Goal: Navigation & Orientation: Find specific page/section

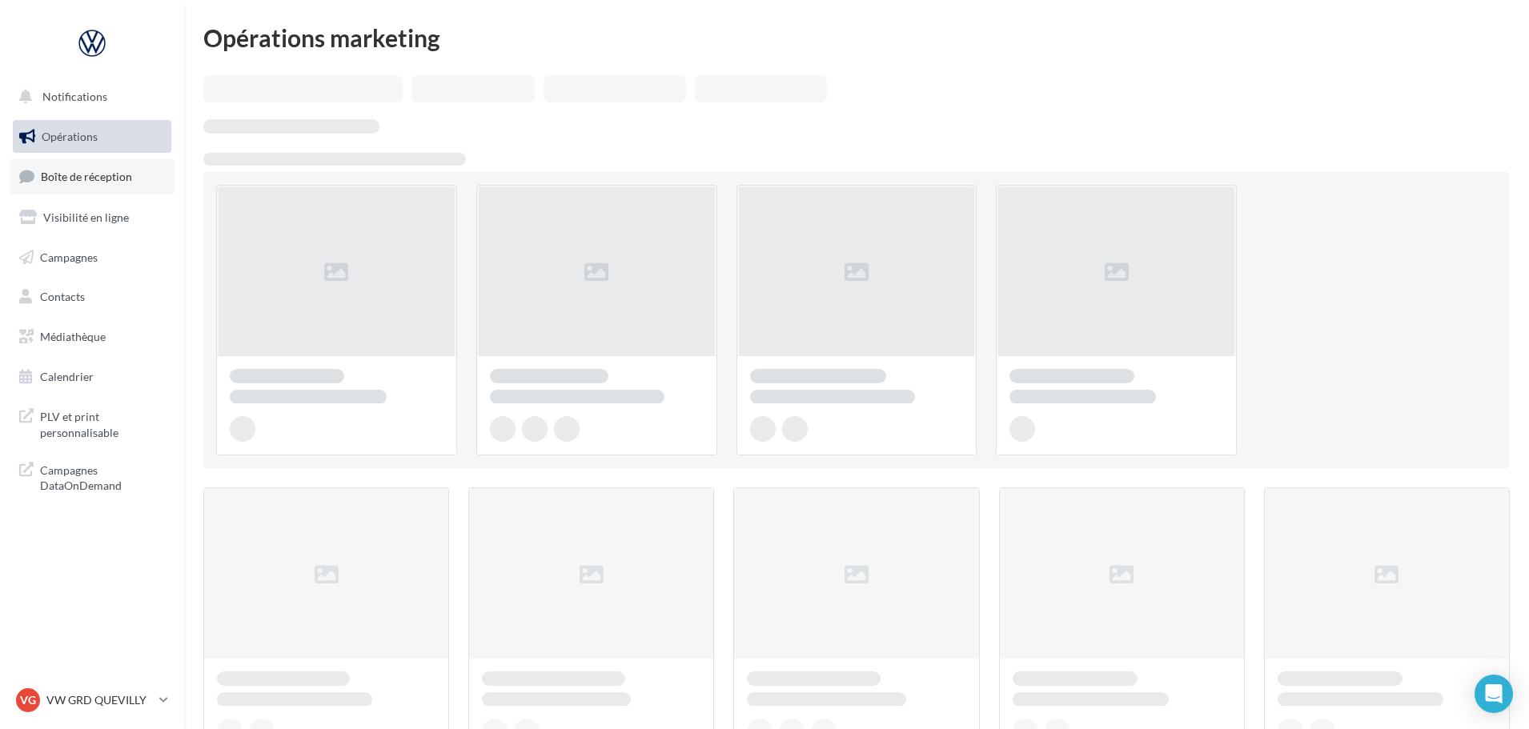
click at [123, 191] on link "Boîte de réception" at bounding box center [92, 176] width 165 height 34
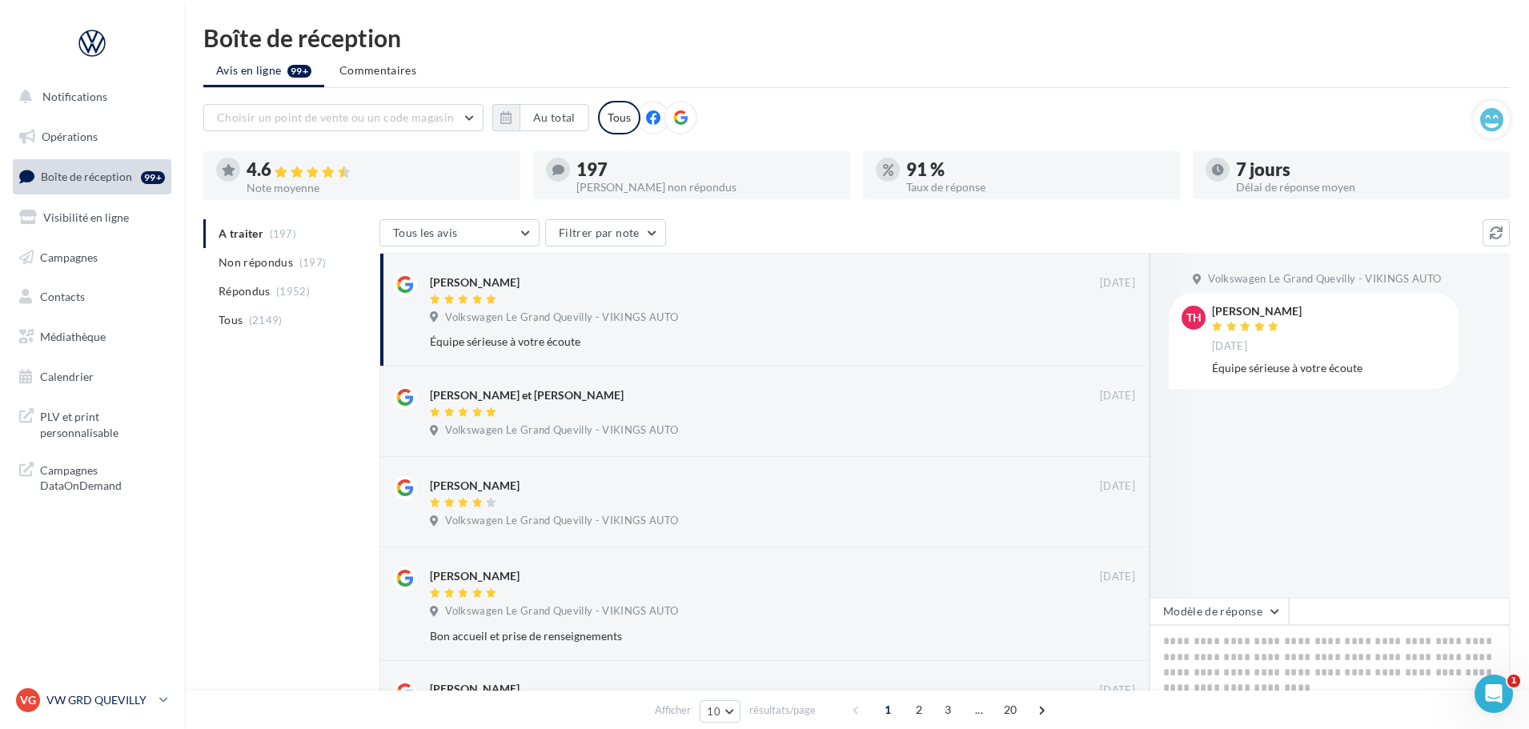
click at [90, 704] on p "VW GRD QUEVILLY" at bounding box center [99, 700] width 106 height 16
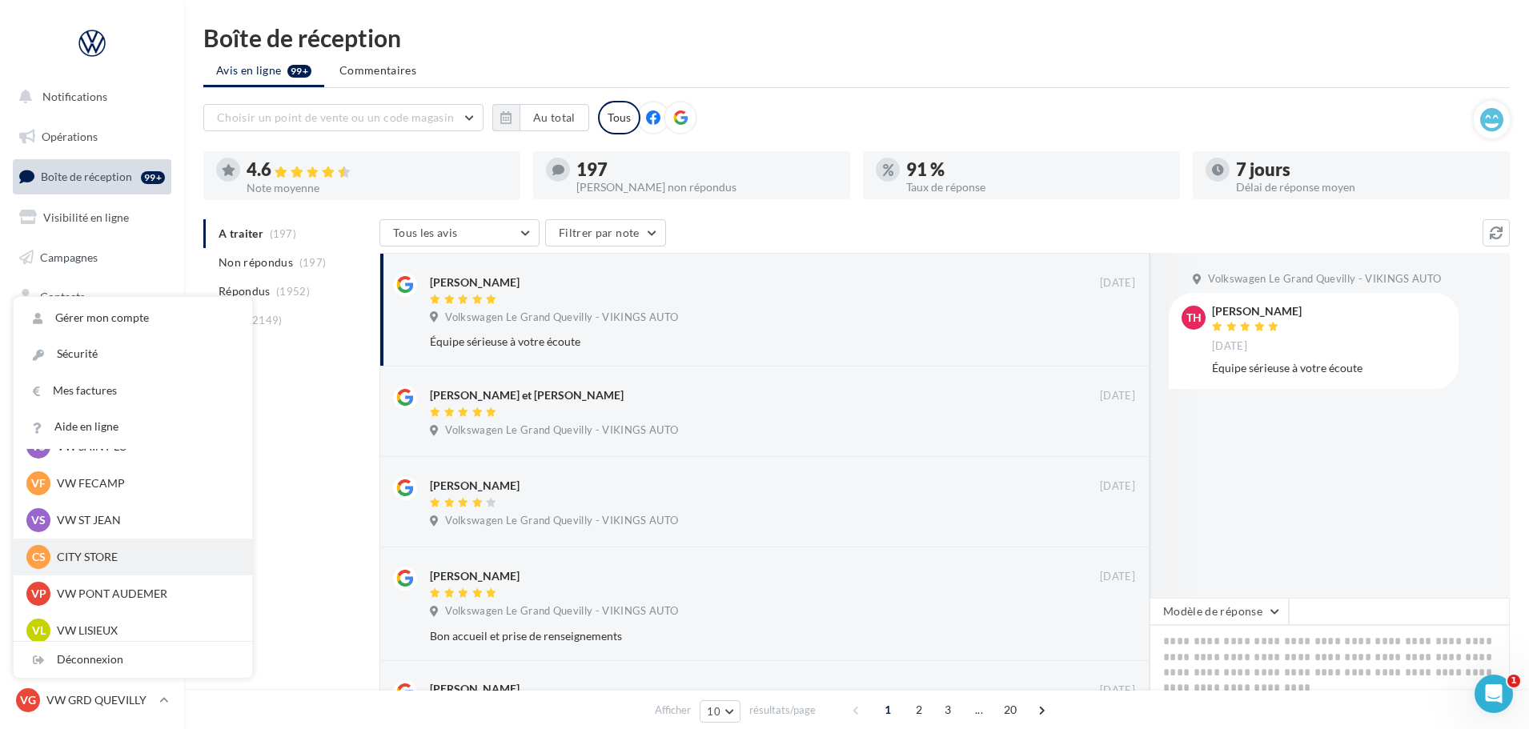
scroll to position [320, 0]
click at [115, 566] on p "VW GRANVILLE" at bounding box center [145, 560] width 176 height 16
